Goal: Information Seeking & Learning: Learn about a topic

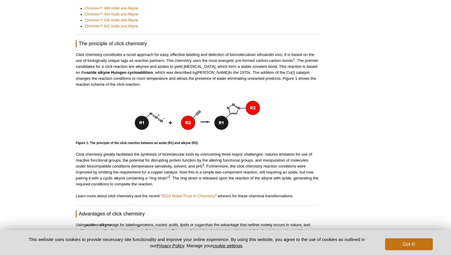
scroll to position [271, 0]
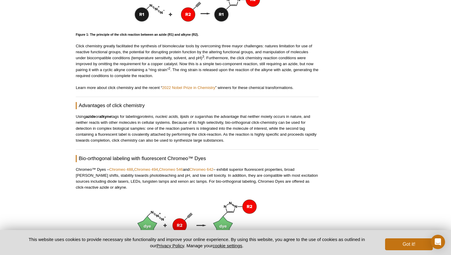
click at [134, 122] on p "Using azide or alkyne tags for labeling proteins, nucleic acids, lipids or suga…" at bounding box center [197, 129] width 243 height 30
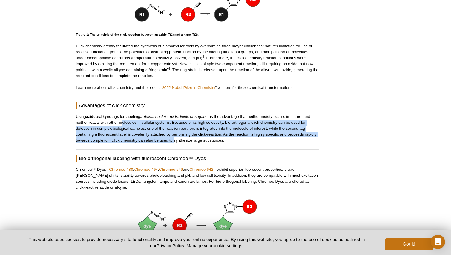
drag, startPoint x: 134, startPoint y: 122, endPoint x: 169, endPoint y: 140, distance: 39.8
click at [169, 140] on p "Using azide or alkyne tags for labeling proteins, nucleic acids, lipids or suga…" at bounding box center [197, 129] width 243 height 30
drag, startPoint x: 169, startPoint y: 140, endPoint x: 122, endPoint y: 123, distance: 50.3
click at [122, 123] on p "Using azide or alkyne tags for labeling proteins, nucleic acids, lipids or suga…" at bounding box center [197, 129] width 243 height 30
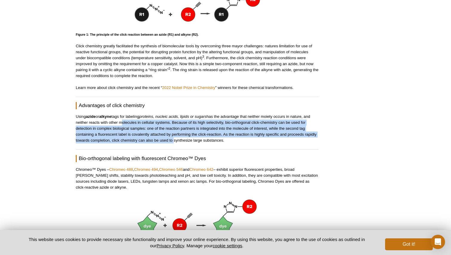
click at [122, 123] on p "Using azide or alkyne tags for labeling proteins, nucleic acids, lipids or suga…" at bounding box center [197, 129] width 243 height 30
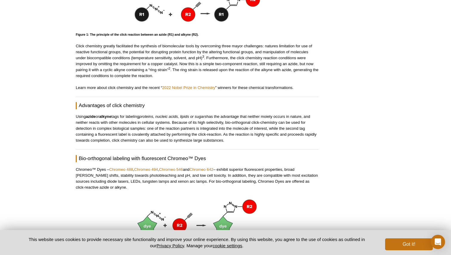
scroll to position [384, 0]
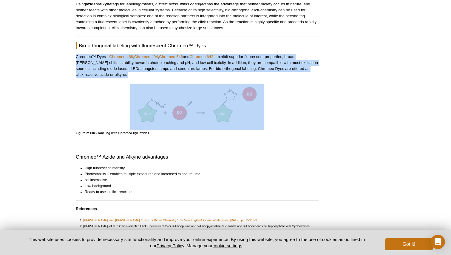
scroll to position [375, 0]
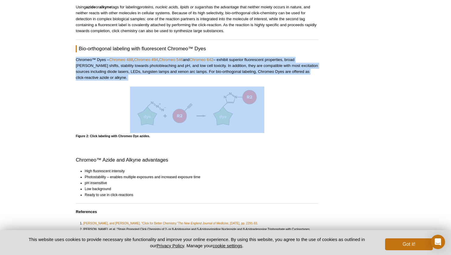
drag, startPoint x: 68, startPoint y: 52, endPoint x: 105, endPoint y: 82, distance: 47.5
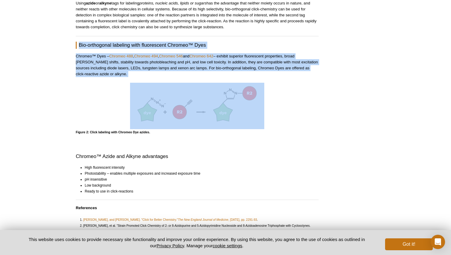
drag, startPoint x: 105, startPoint y: 82, endPoint x: 78, endPoint y: 43, distance: 48.2
click at [78, 43] on Dyes "Bio-orthogonal labeling with fluorescent Chromeo™ Dyes" at bounding box center [197, 45] width 243 height 7
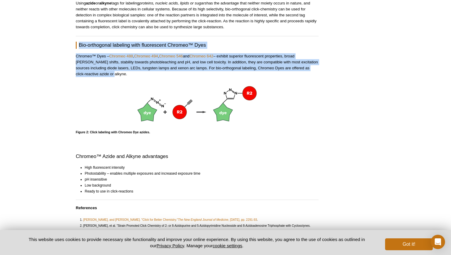
drag, startPoint x: 78, startPoint y: 43, endPoint x: 82, endPoint y: 74, distance: 32.2
click at [82, 74] on p "Chromeo™ Dyes – Chromeo 488 , Chromeo 494 , Chromeo 546 and Chromeo 642 – exhib…" at bounding box center [197, 65] width 243 height 24
drag, startPoint x: 82, startPoint y: 74, endPoint x: 78, endPoint y: 49, distance: 25.4
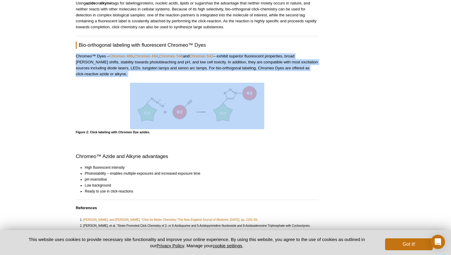
drag, startPoint x: 78, startPoint y: 50, endPoint x: 79, endPoint y: 78, distance: 28.3
drag, startPoint x: 79, startPoint y: 78, endPoint x: 77, endPoint y: 37, distance: 41.1
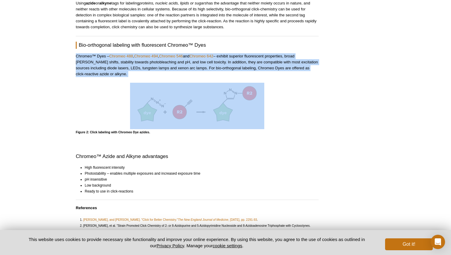
drag, startPoint x: 289, startPoint y: 53, endPoint x: 286, endPoint y: 74, distance: 21.3
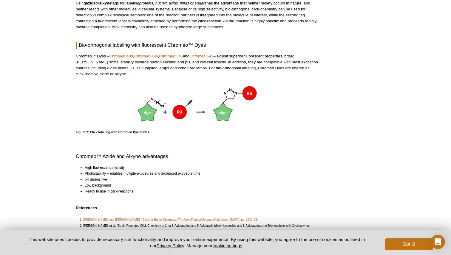
click at [244, 76] on p "Chromeo™ Dyes – Chromeo 488 , Chromeo 494 , Chromeo 546 and Chromeo 642 – exhib…" at bounding box center [197, 65] width 243 height 24
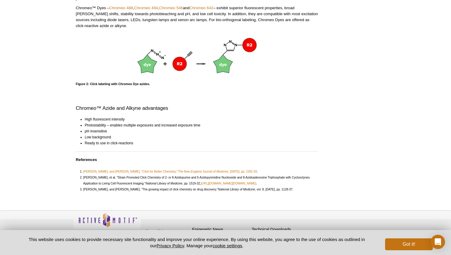
scroll to position [432, 0]
